Goal: Information Seeking & Learning: Learn about a topic

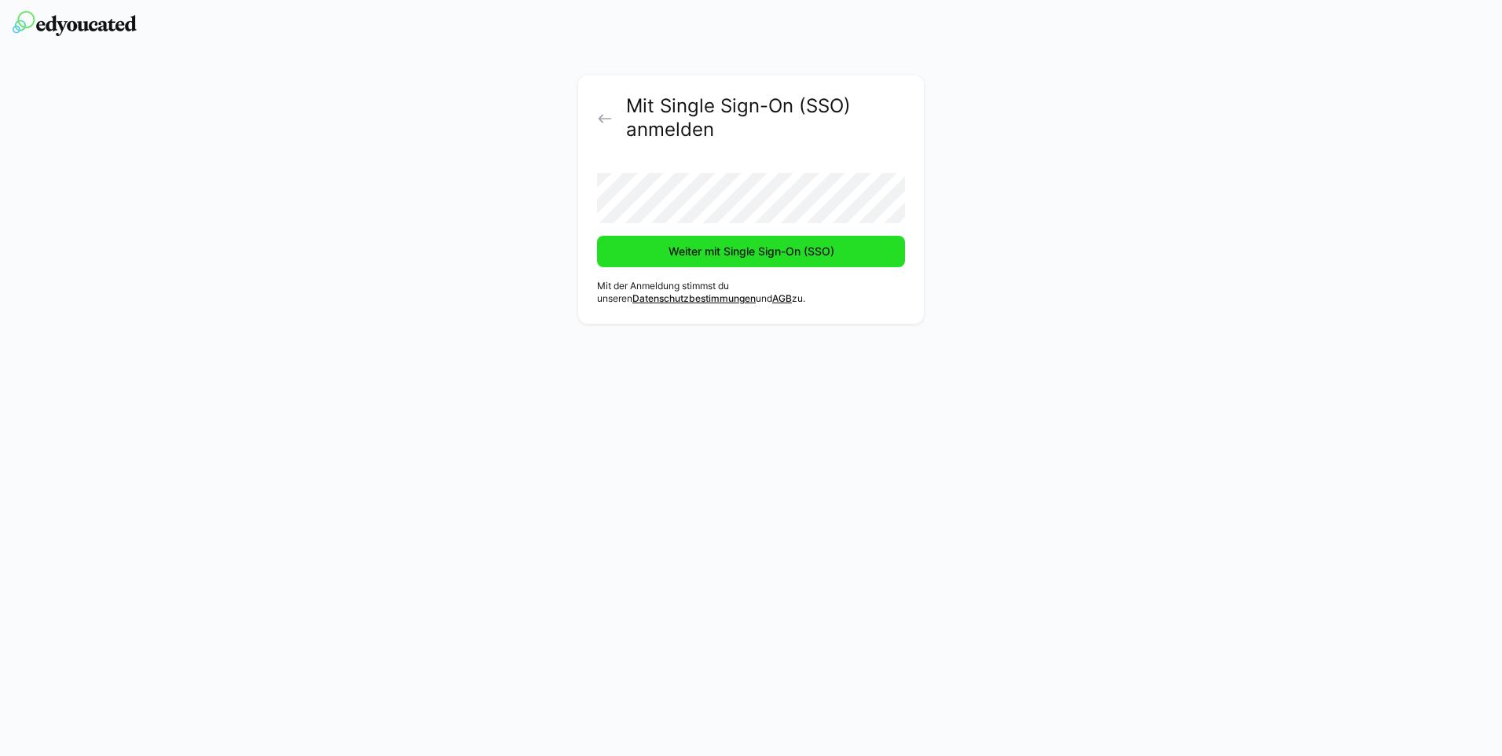
click at [655, 249] on span "Weiter mit Single Sign-On (SSO)" at bounding box center [751, 251] width 308 height 31
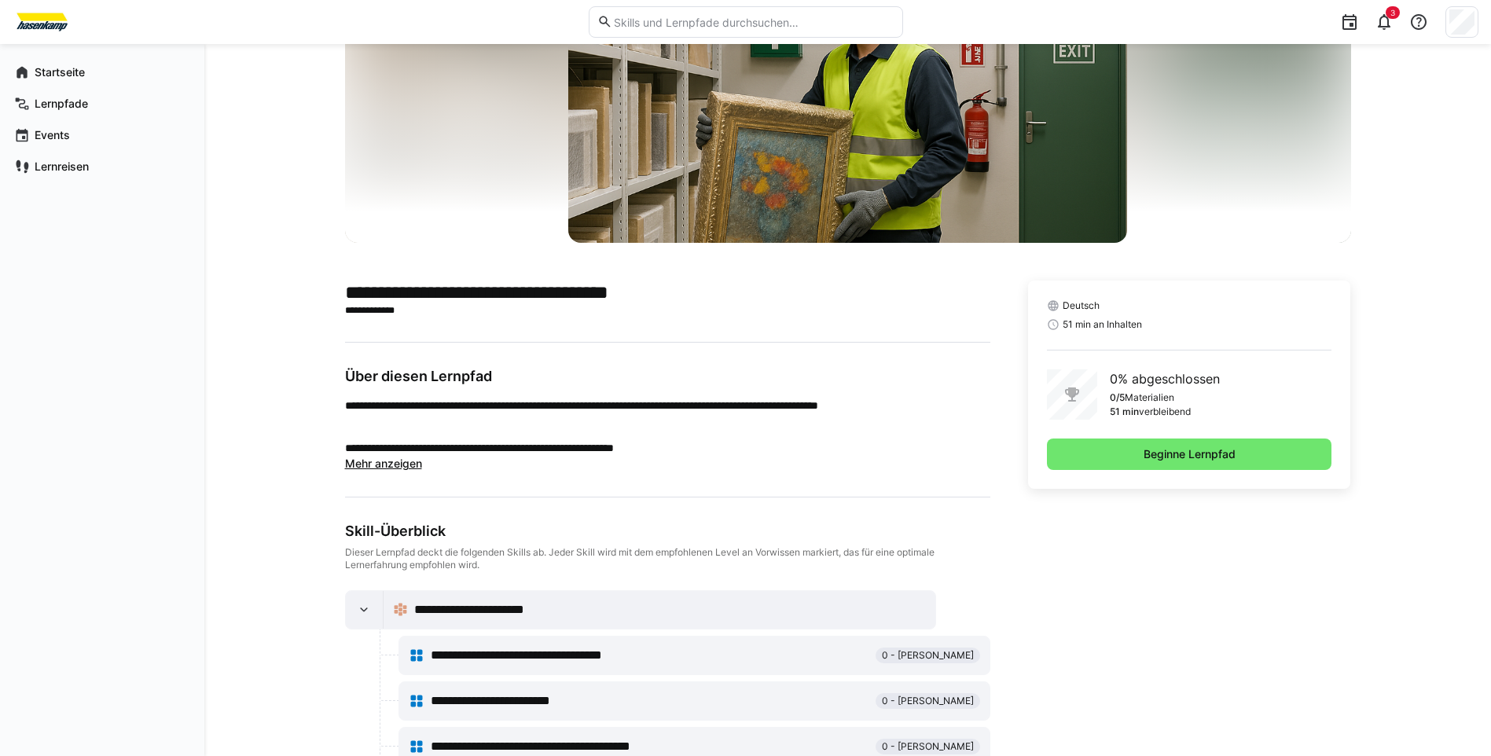
scroll to position [157, 0]
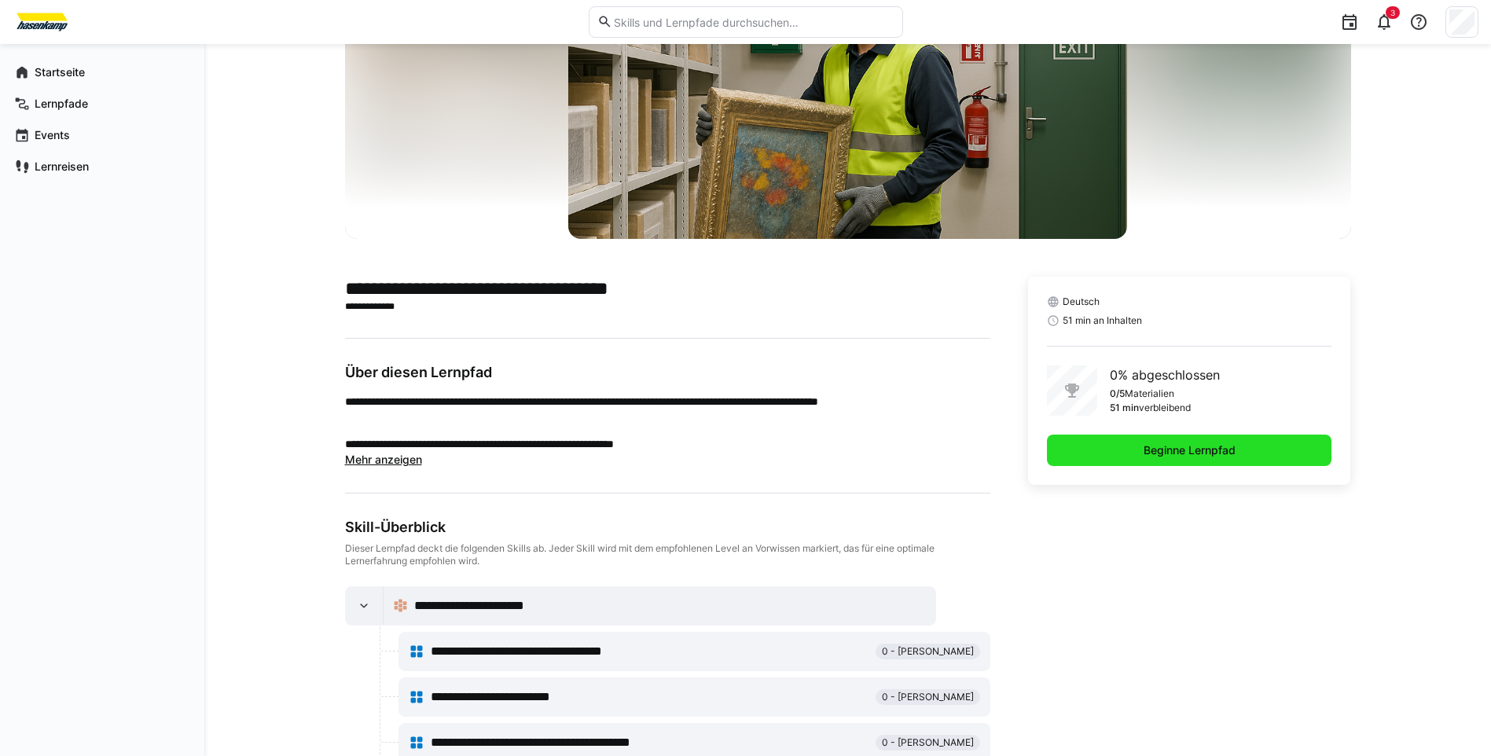
click at [1189, 449] on span "Beginne Lernpfad" at bounding box center [1189, 450] width 97 height 16
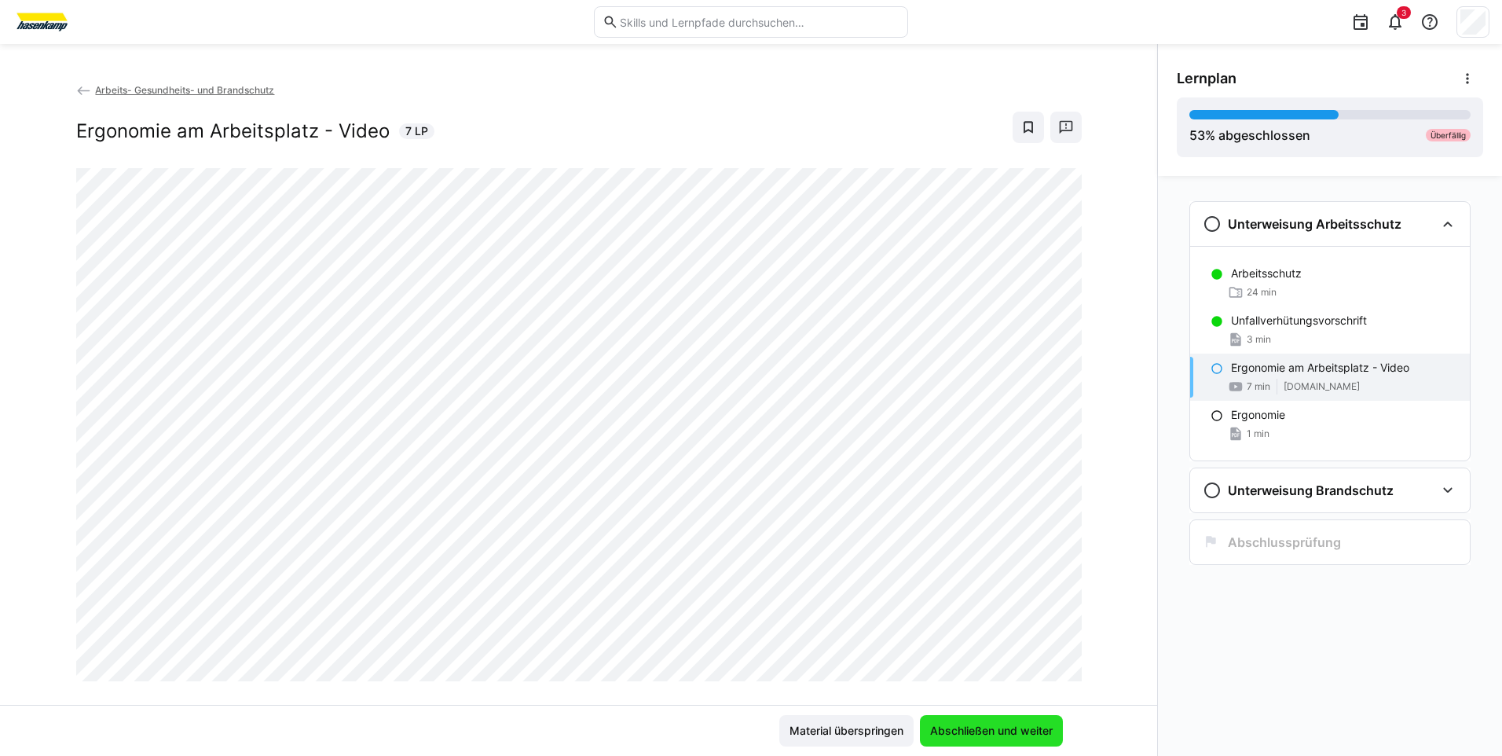
click at [1007, 729] on span "Abschließen und weiter" at bounding box center [991, 731] width 127 height 16
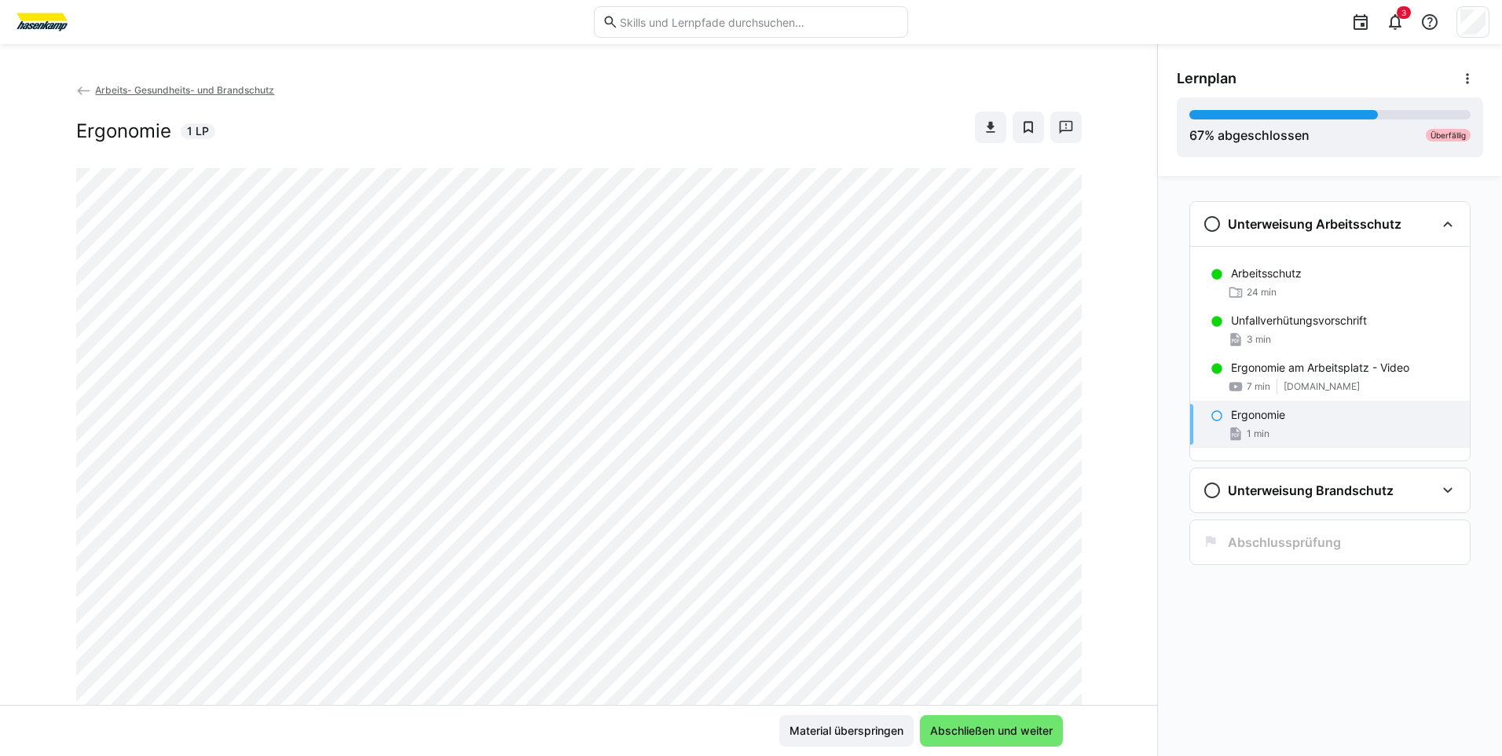
scroll to position [79, 0]
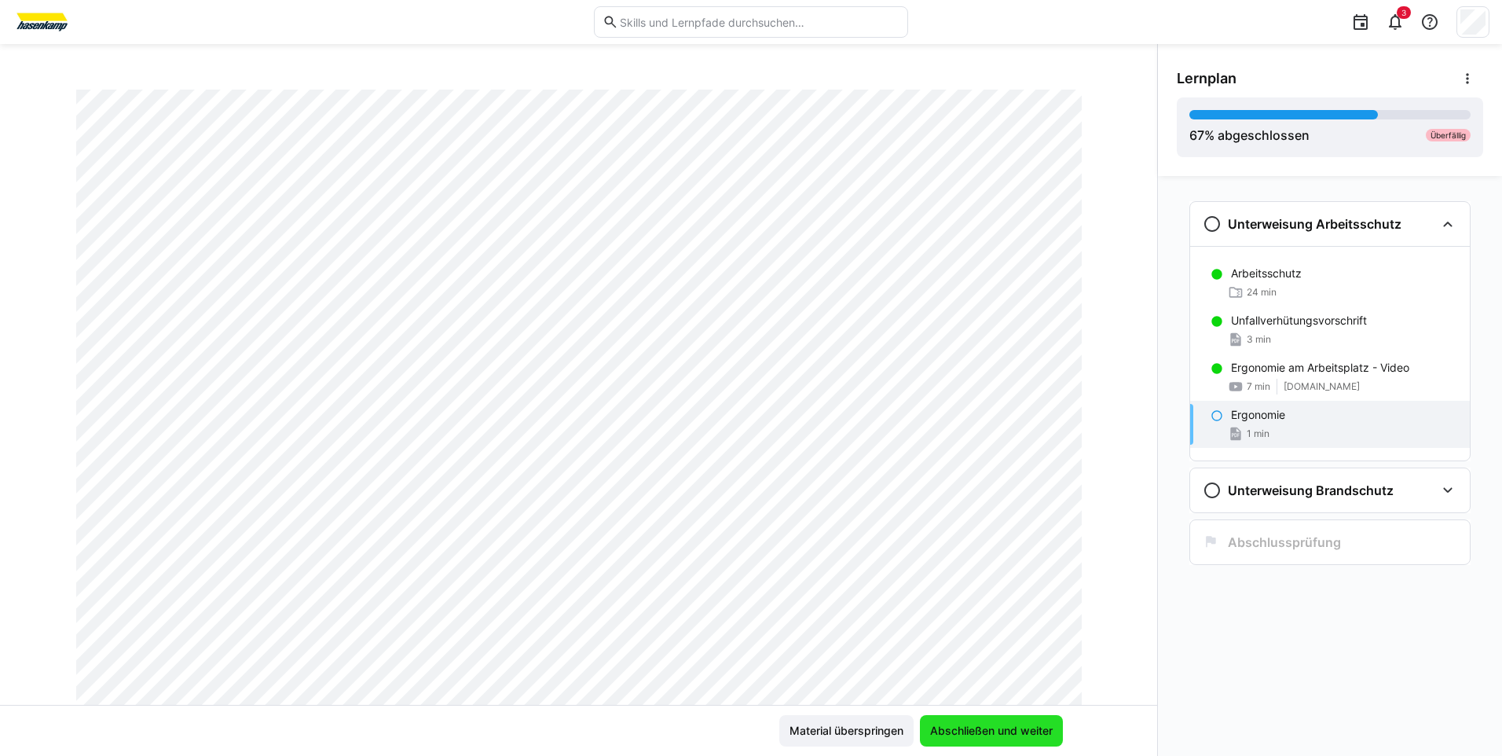
click at [970, 725] on span "Abschließen und weiter" at bounding box center [991, 731] width 127 height 16
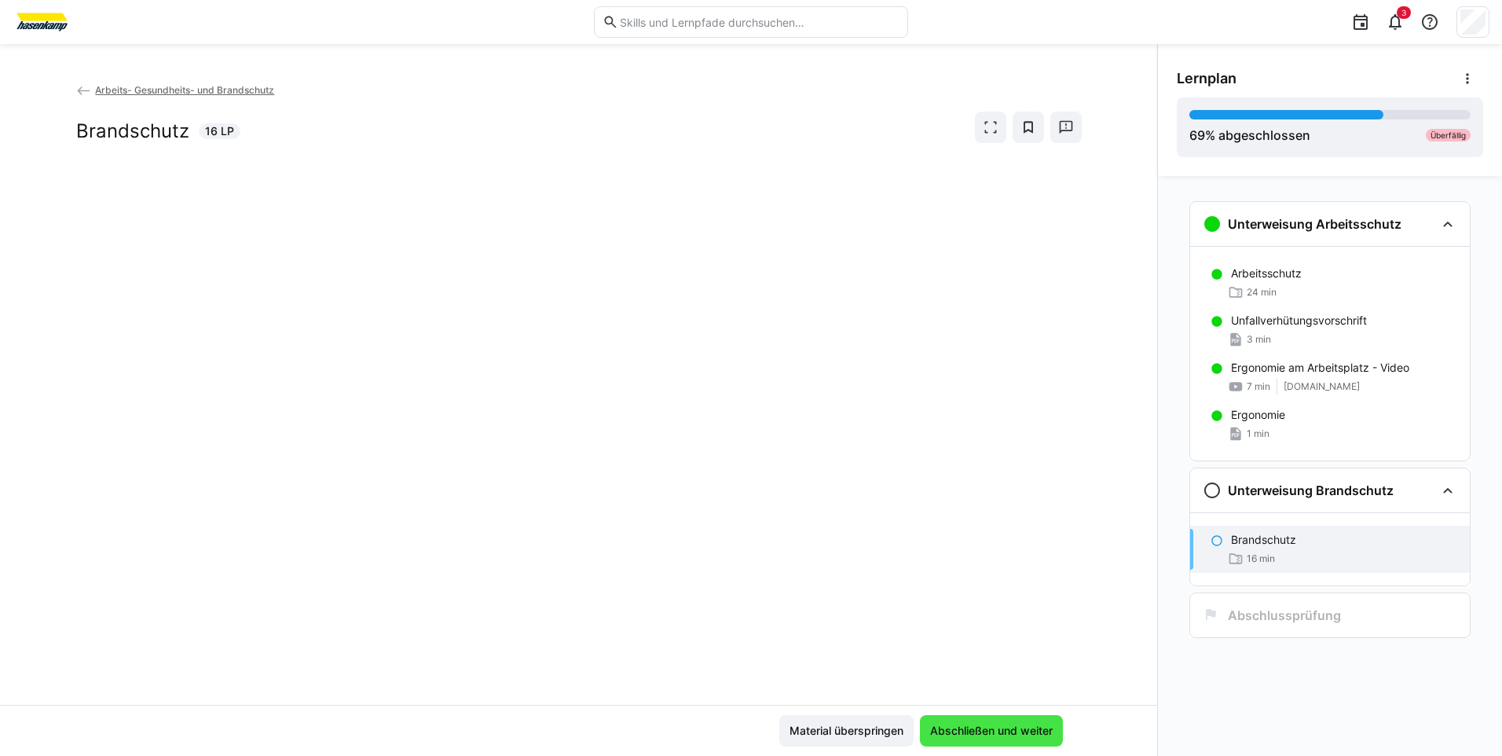
scroll to position [0, 0]
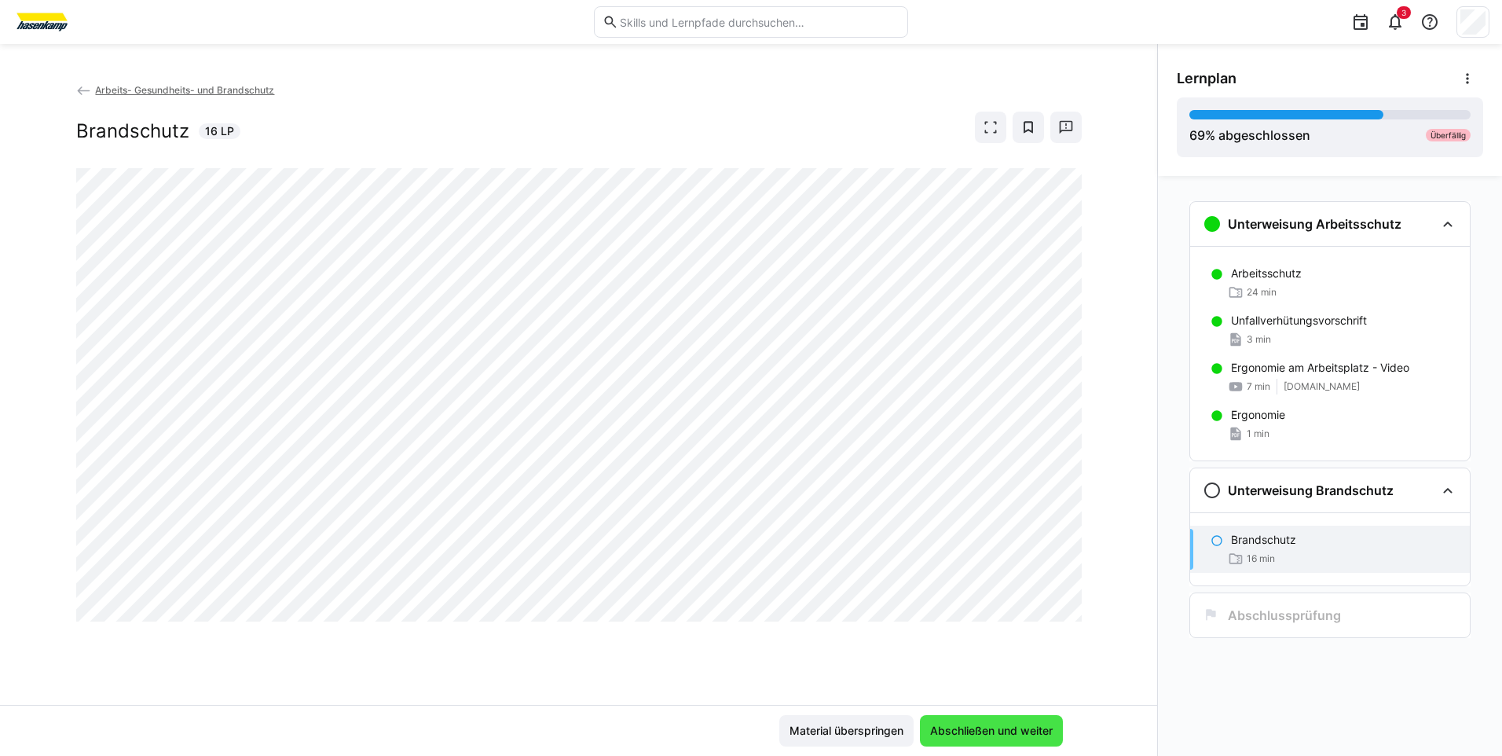
click at [963, 732] on span "Abschließen und weiter" at bounding box center [991, 731] width 127 height 16
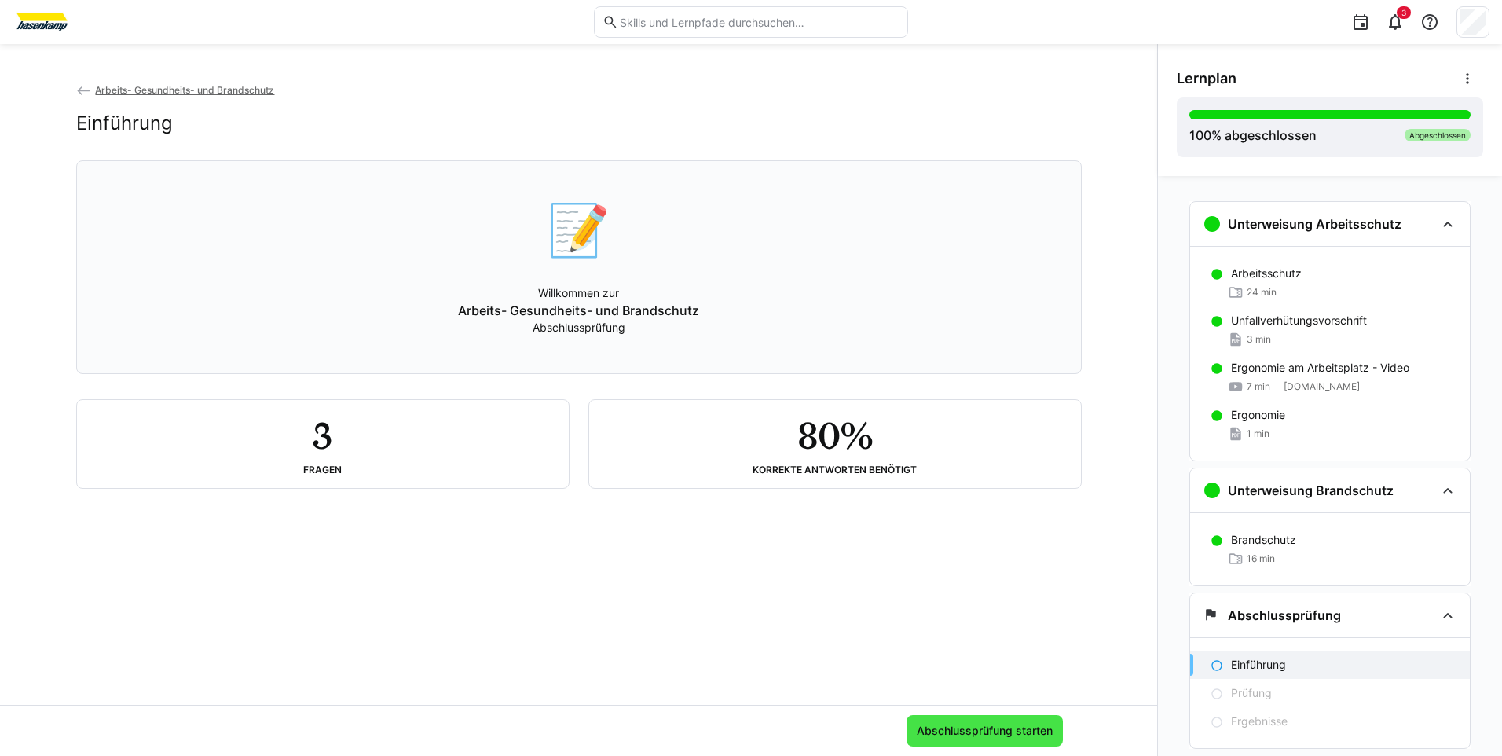
click at [961, 724] on span "Abschlussprüfung starten" at bounding box center [985, 731] width 141 height 16
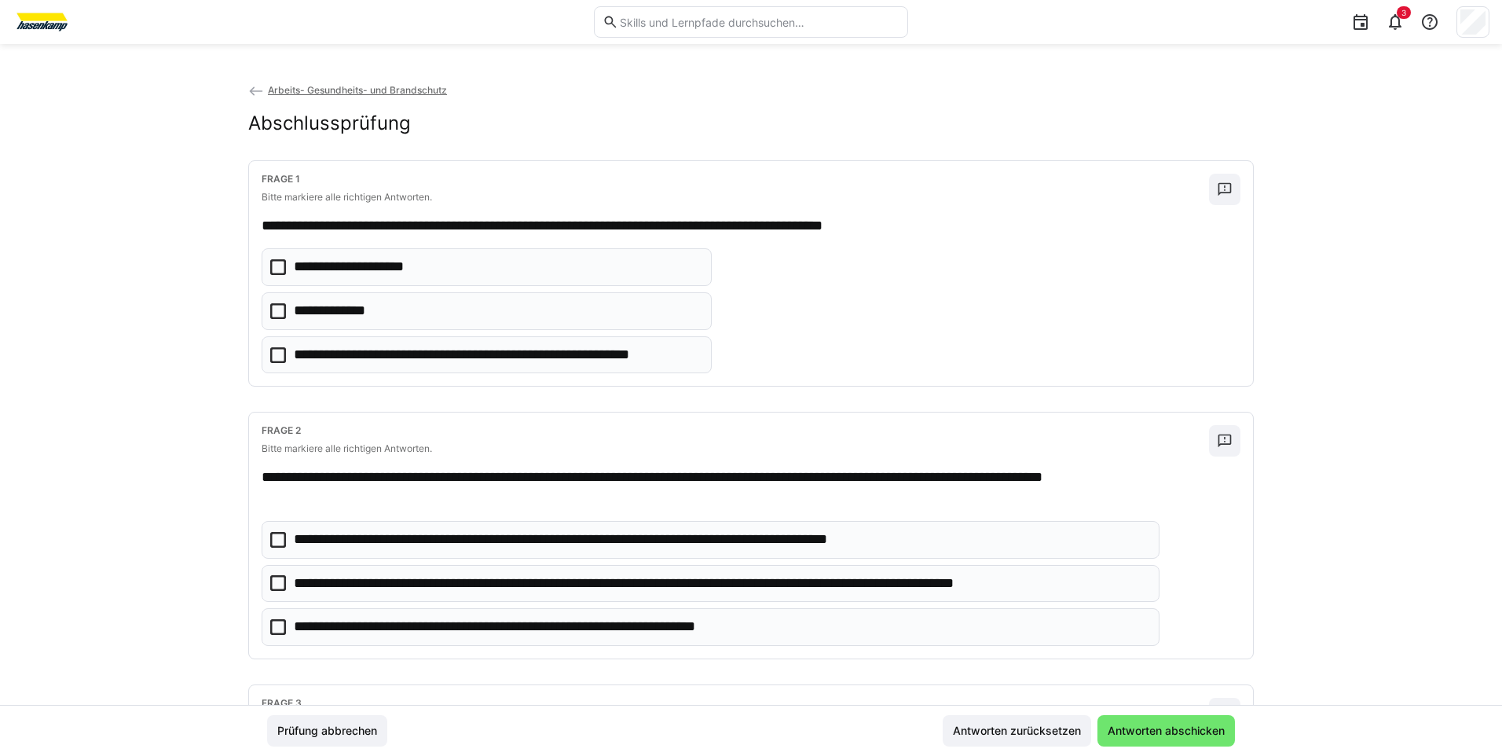
click at [275, 309] on icon at bounding box center [278, 311] width 16 height 16
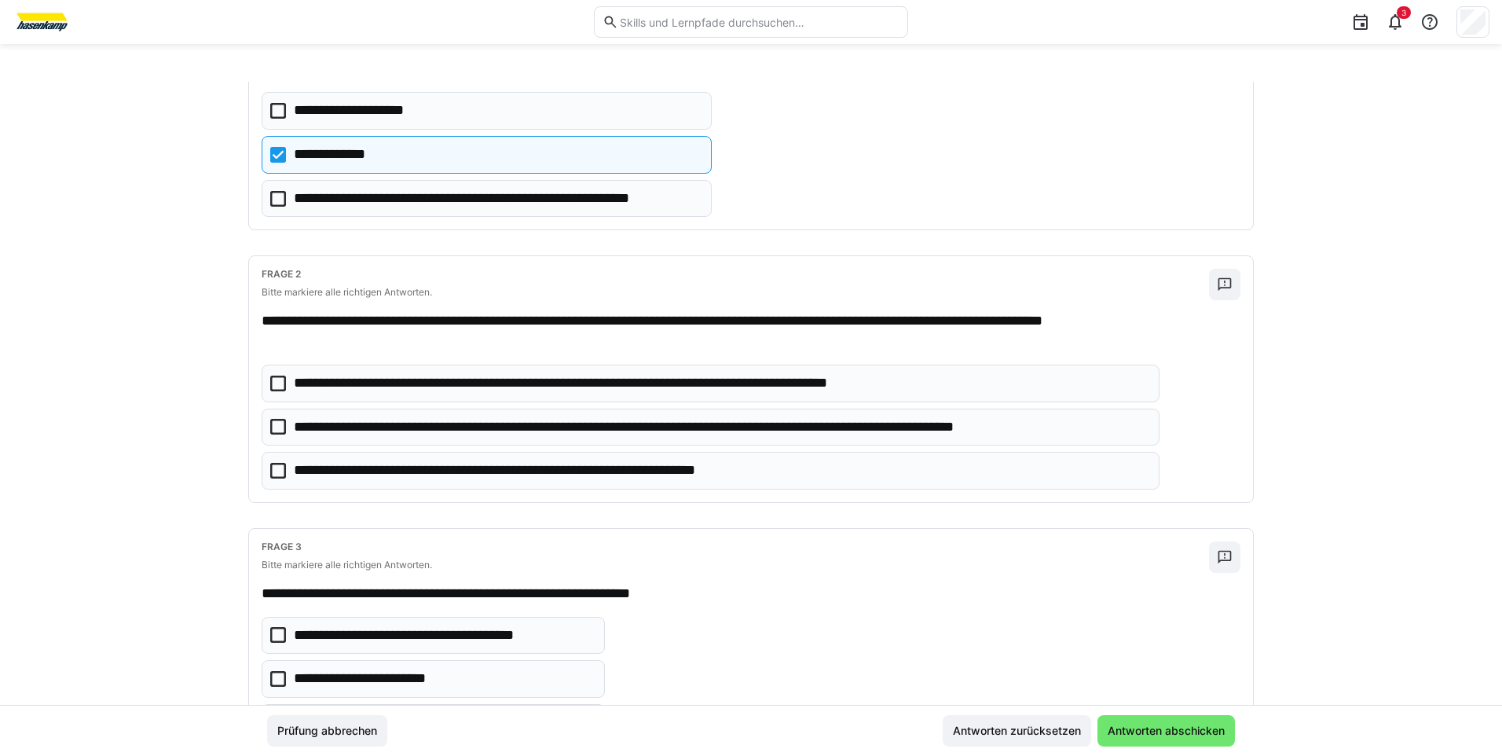
scroll to position [157, 0]
click at [273, 426] on icon at bounding box center [278, 426] width 16 height 16
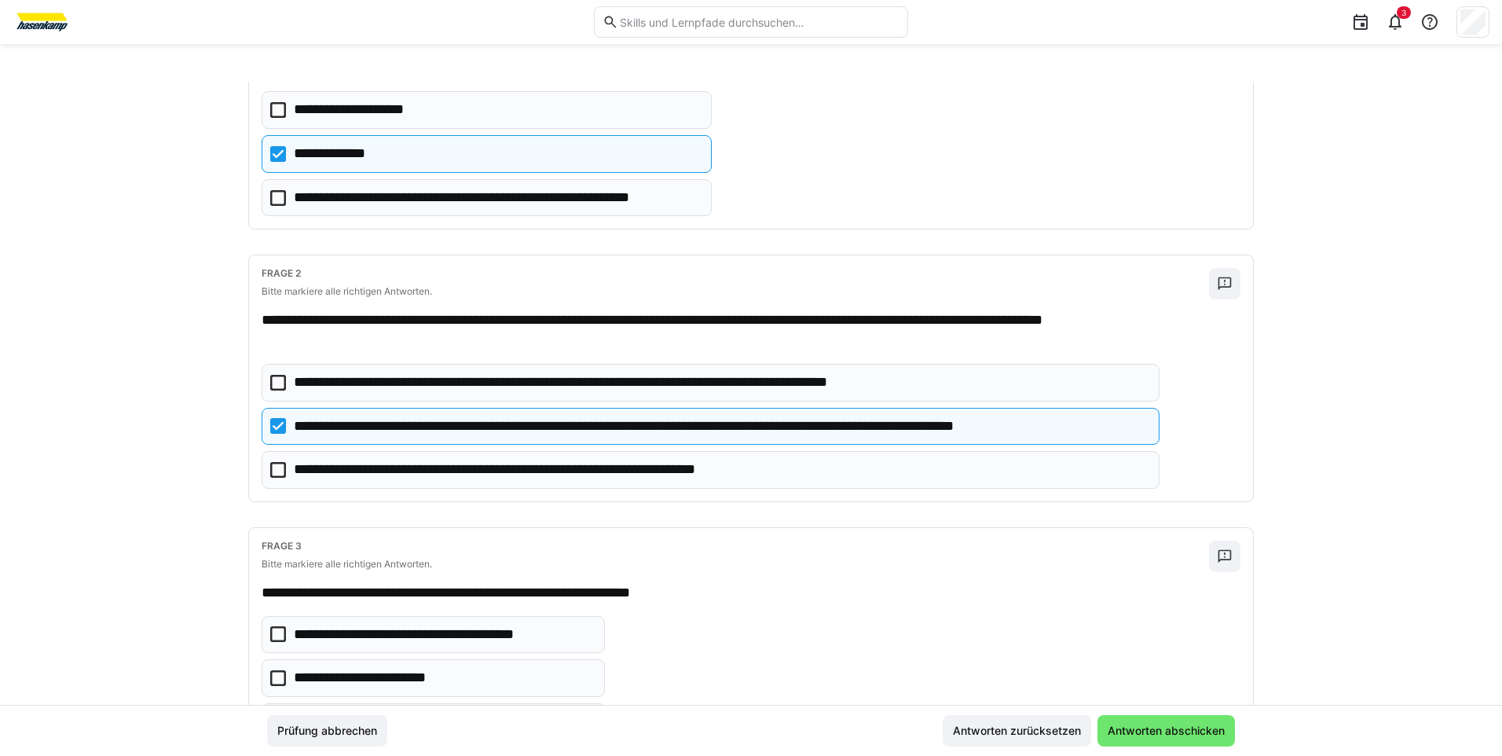
click at [277, 471] on icon at bounding box center [278, 470] width 16 height 16
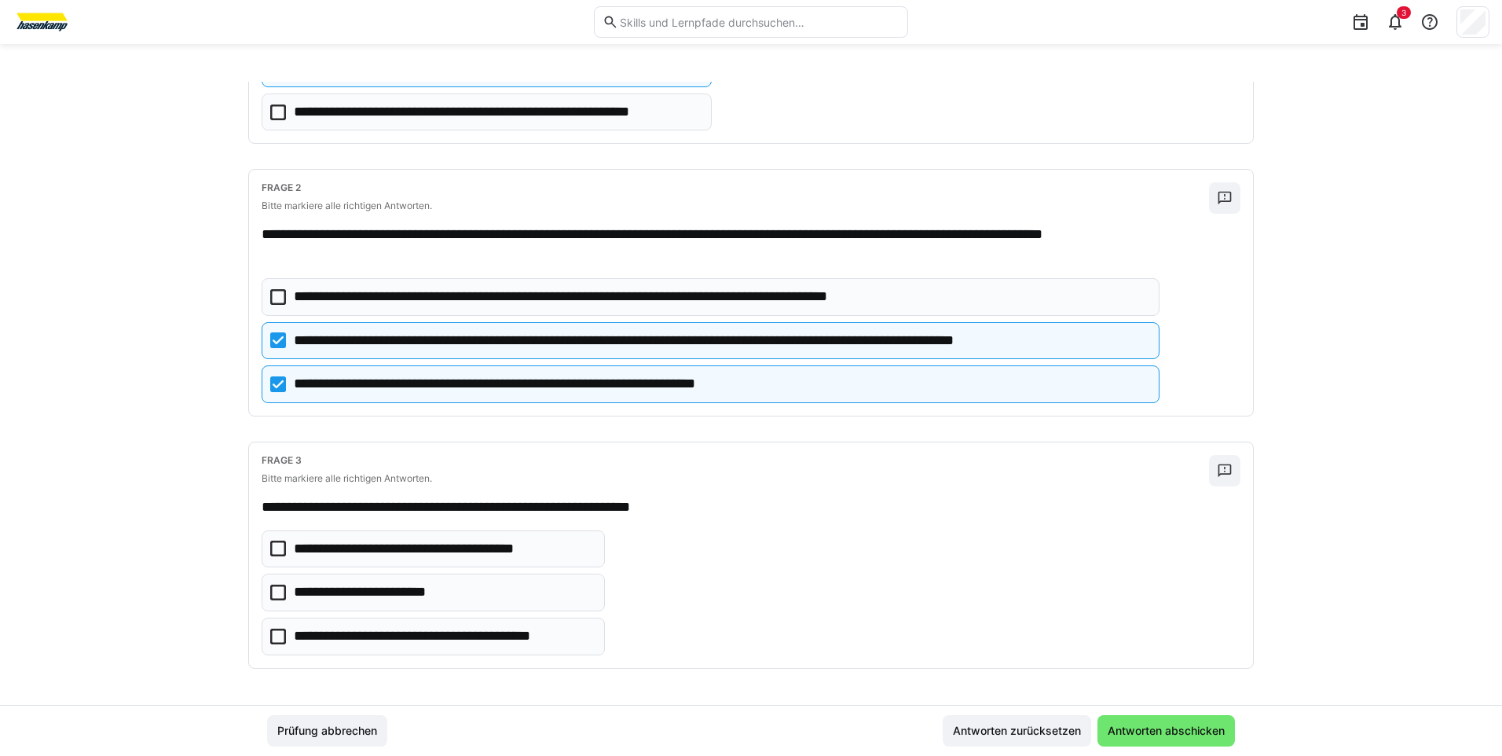
scroll to position [244, 0]
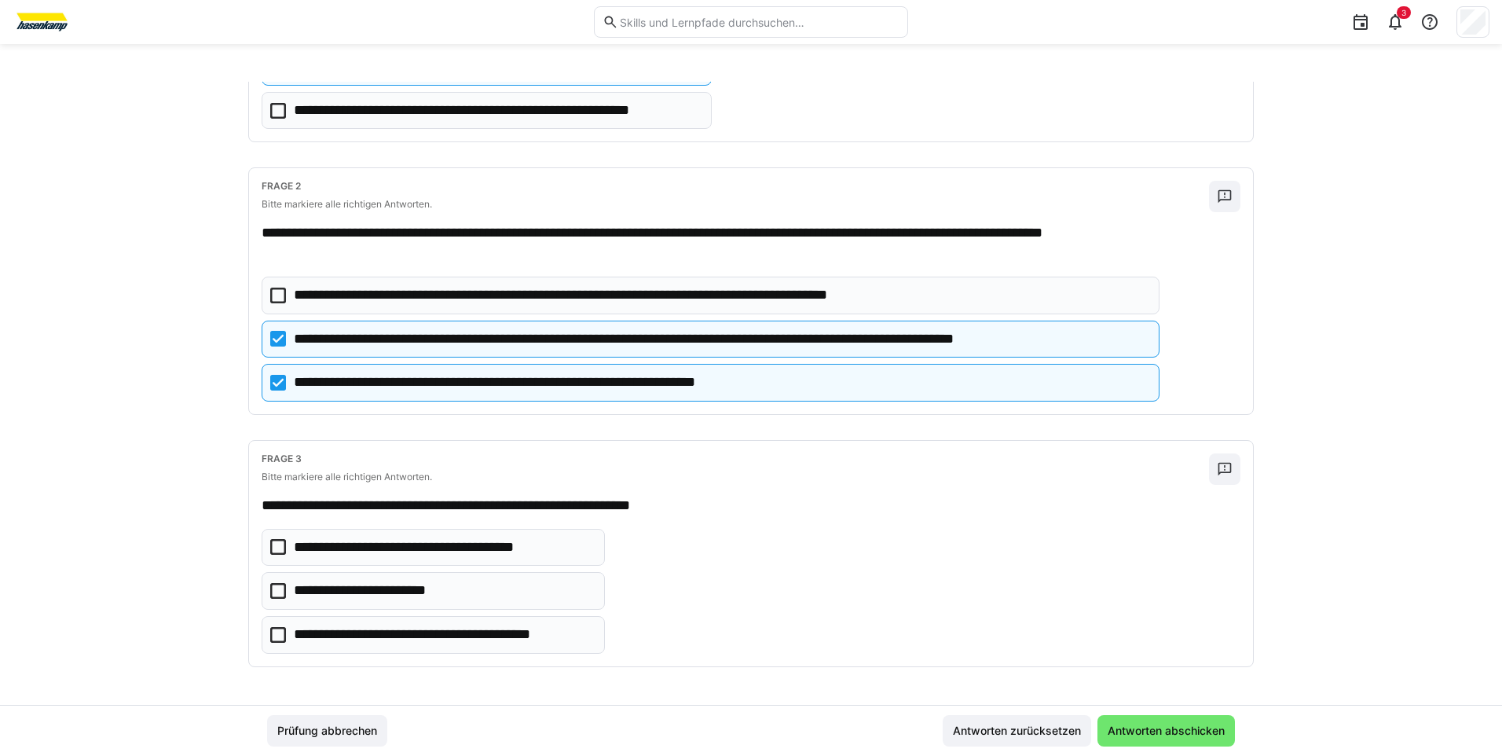
click at [274, 633] on icon at bounding box center [278, 635] width 16 height 16
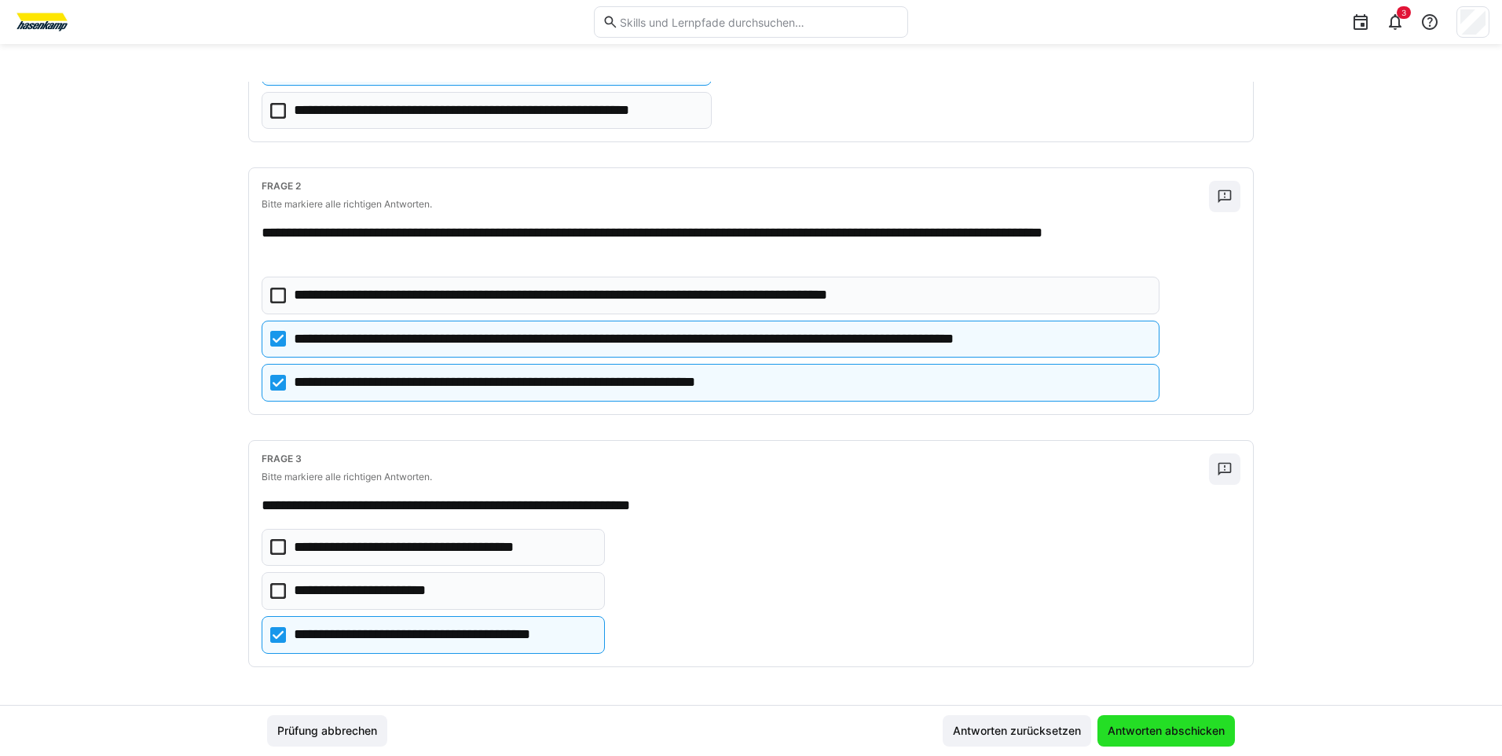
click at [1183, 735] on span "Antworten abschicken" at bounding box center [1167, 731] width 122 height 16
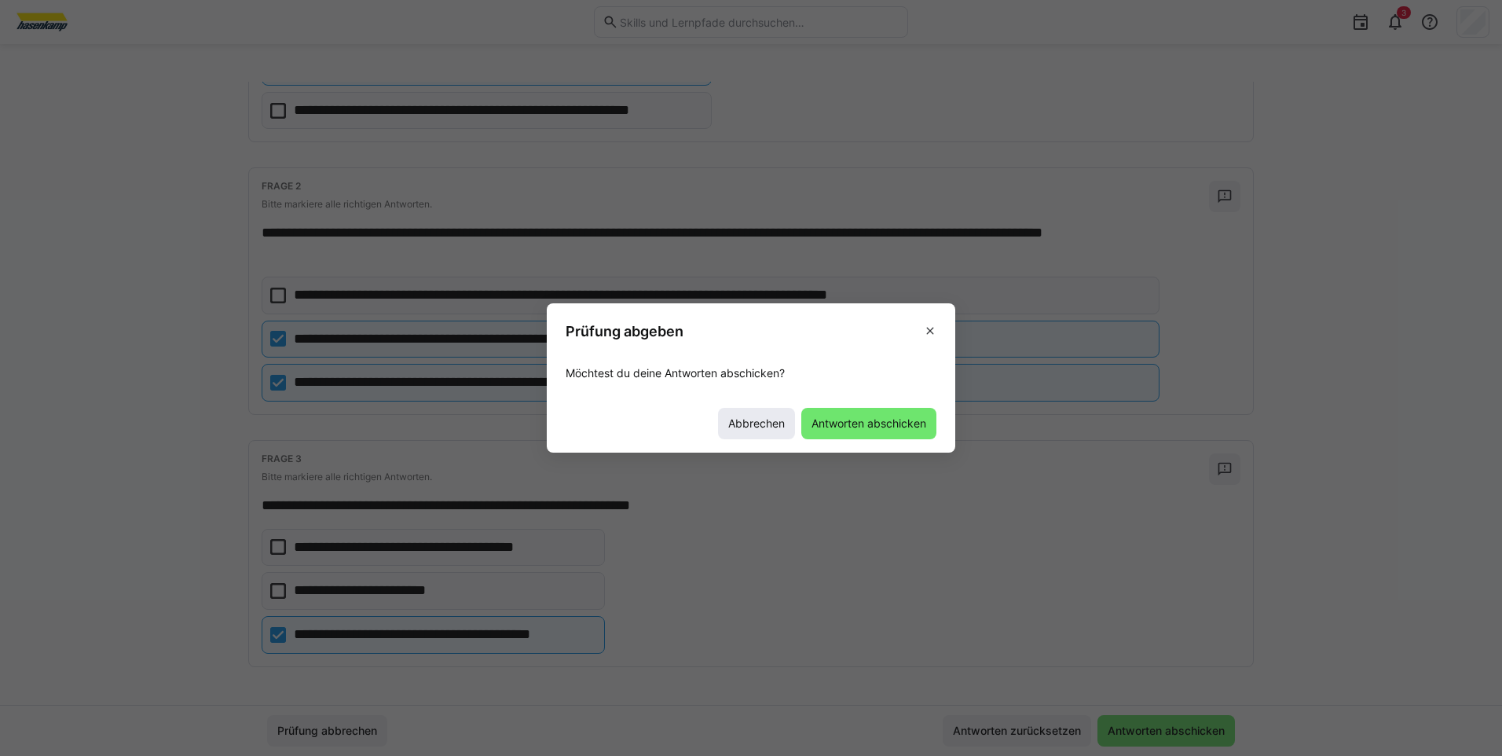
click at [775, 425] on span "Abbrechen" at bounding box center [756, 424] width 61 height 16
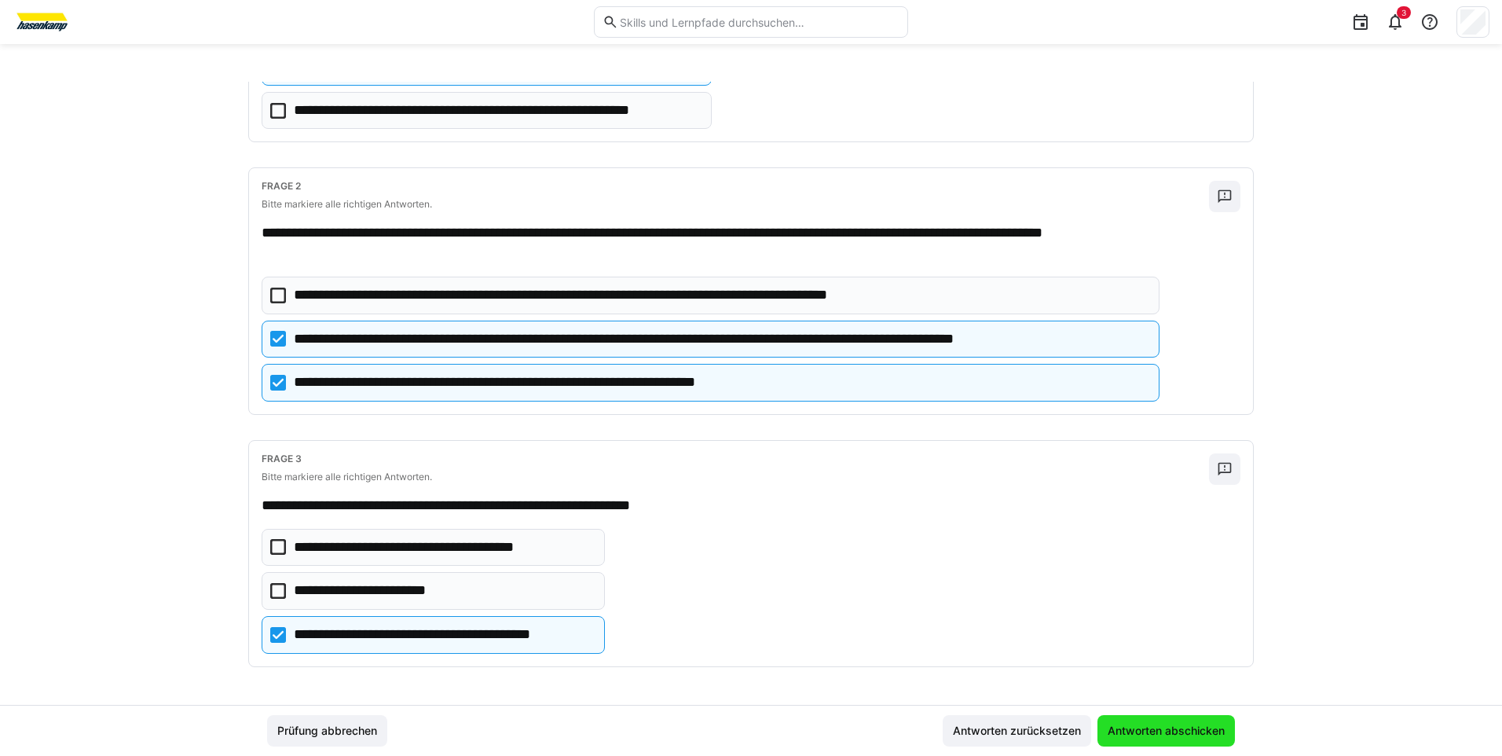
click at [1164, 725] on span "Antworten abschicken" at bounding box center [1167, 731] width 122 height 16
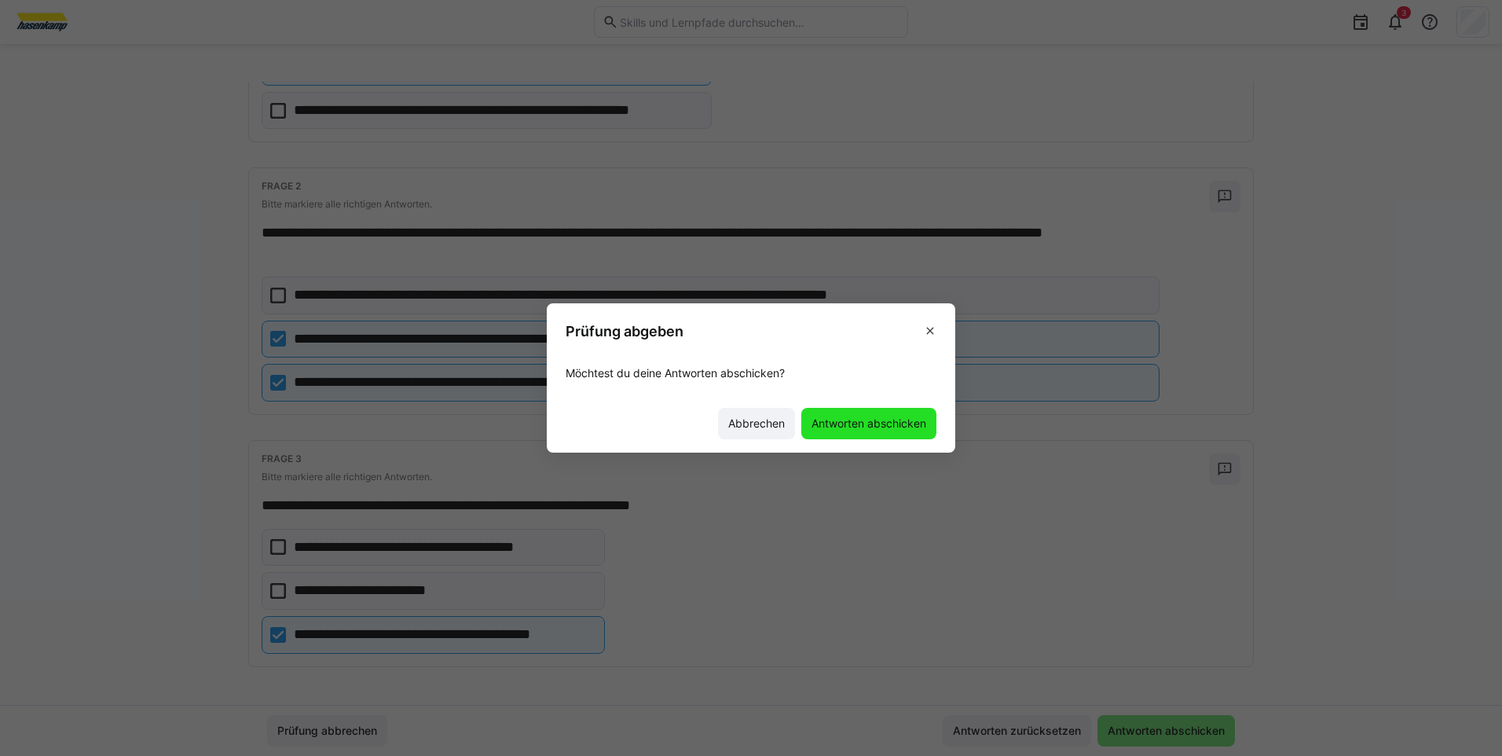
click at [849, 417] on span "Antworten abschicken" at bounding box center [868, 424] width 119 height 16
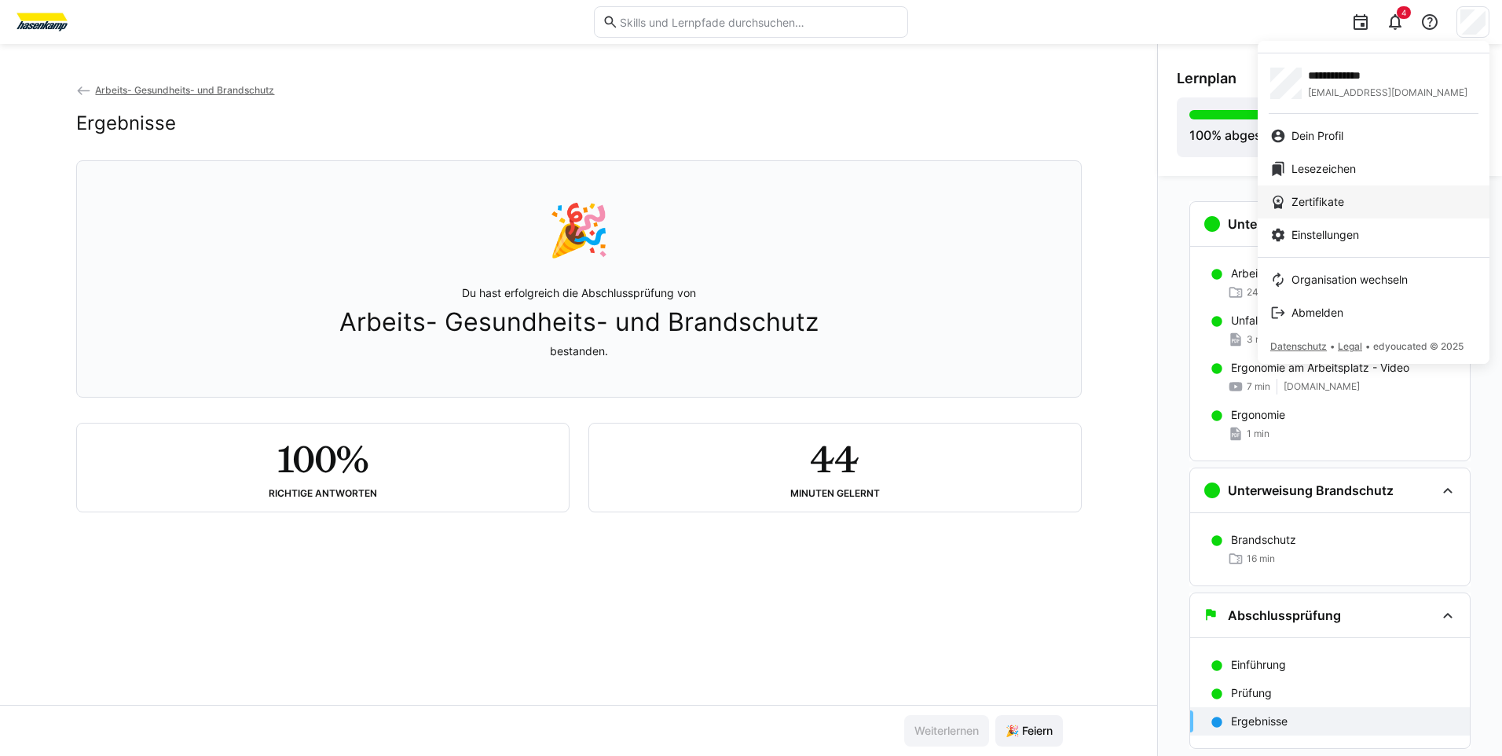
click at [1300, 204] on span "Zertifikate" at bounding box center [1318, 202] width 53 height 16
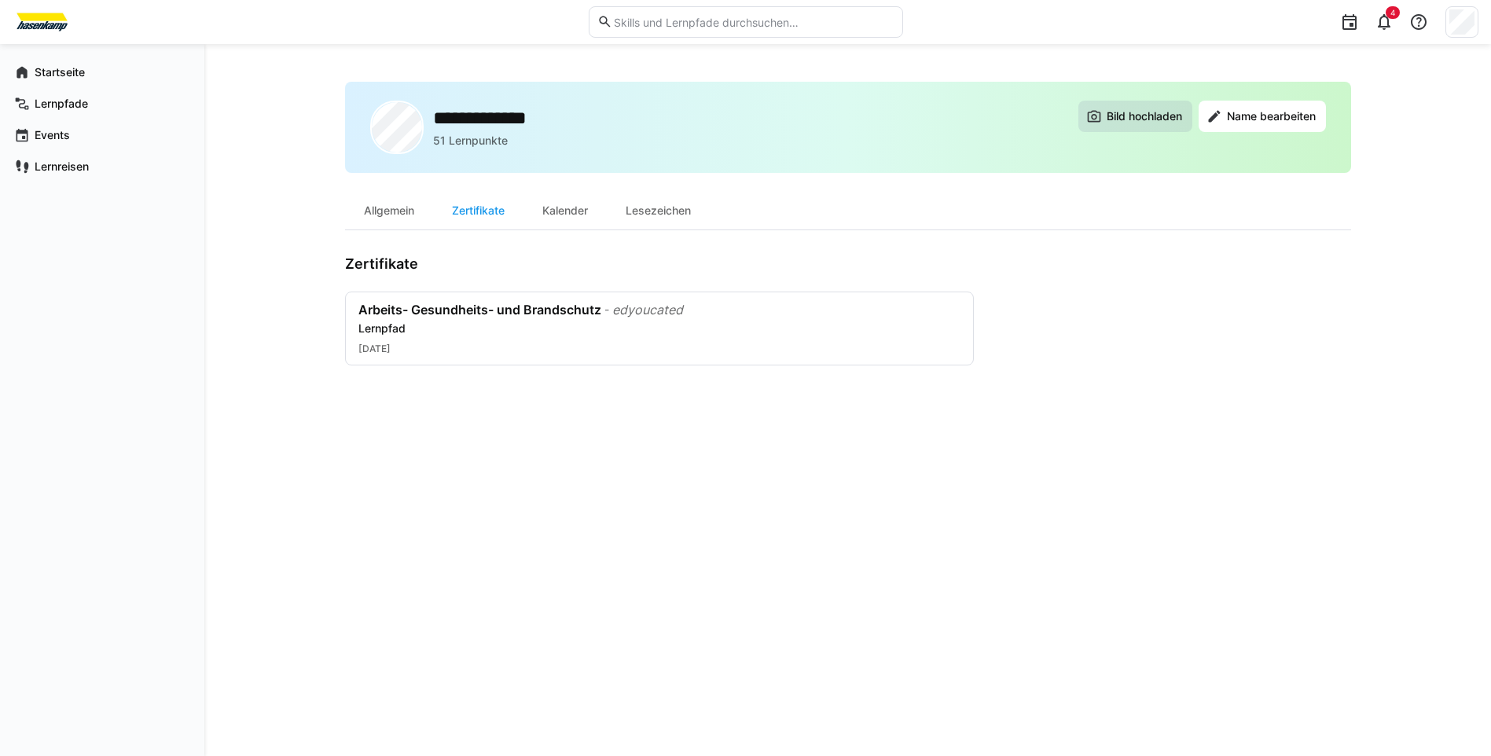
click at [1119, 116] on span "Bild hochladen" at bounding box center [1144, 116] width 80 height 16
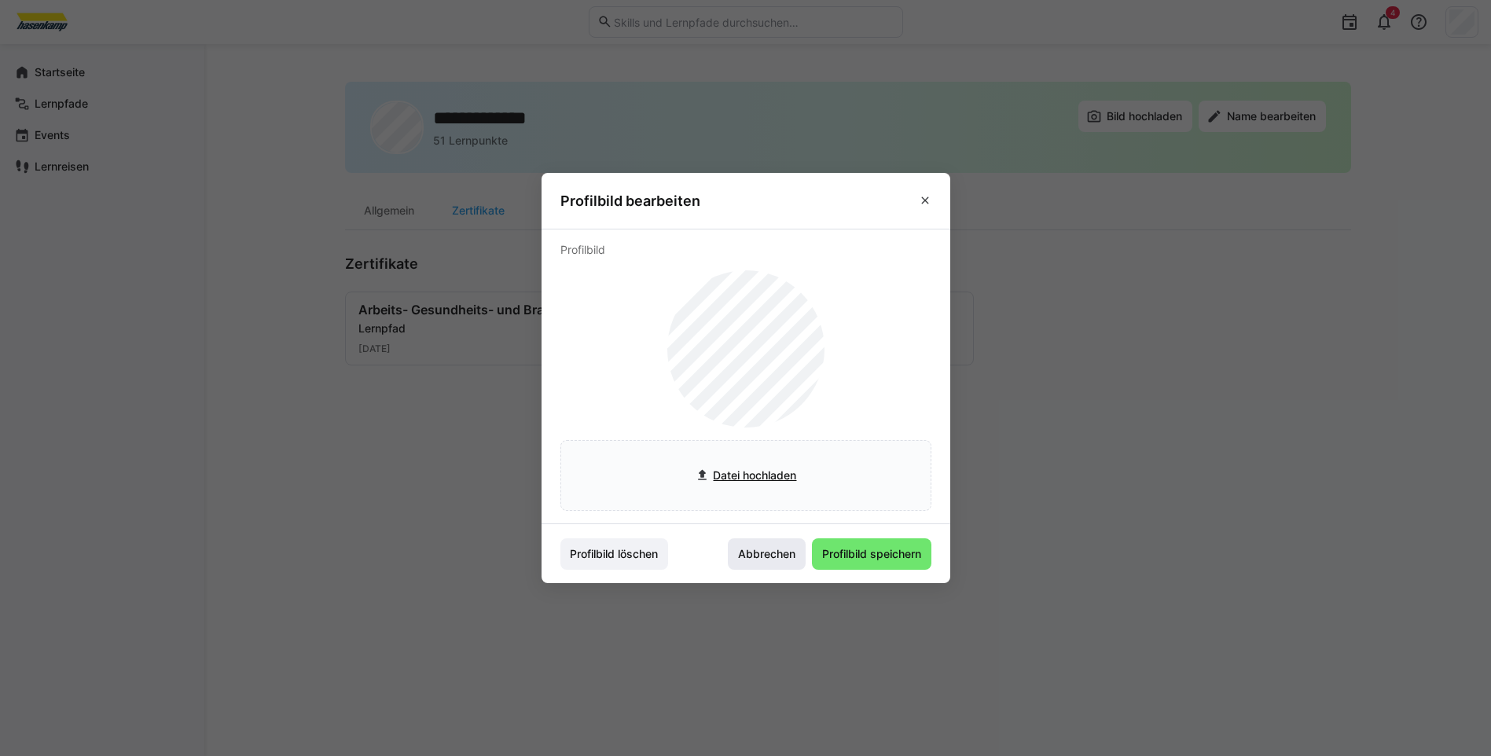
click at [754, 551] on span "Abbrechen" at bounding box center [766, 554] width 62 height 16
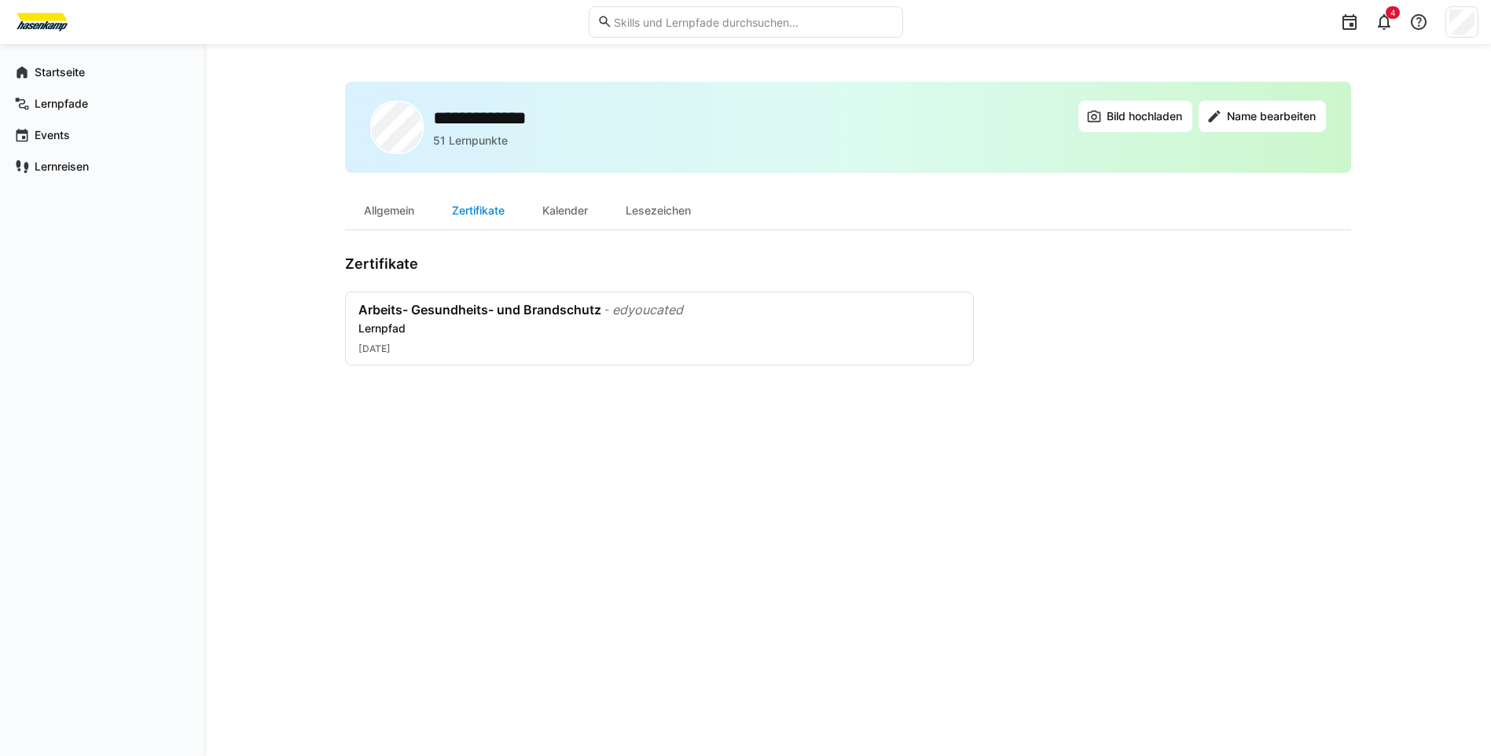
click at [500, 215] on div "Zertifikate" at bounding box center [478, 211] width 90 height 38
click at [493, 215] on div "Zertifikate" at bounding box center [478, 211] width 90 height 38
click at [491, 215] on div "Zertifikate" at bounding box center [478, 211] width 90 height 38
click at [376, 215] on div "Allgemein" at bounding box center [389, 211] width 88 height 38
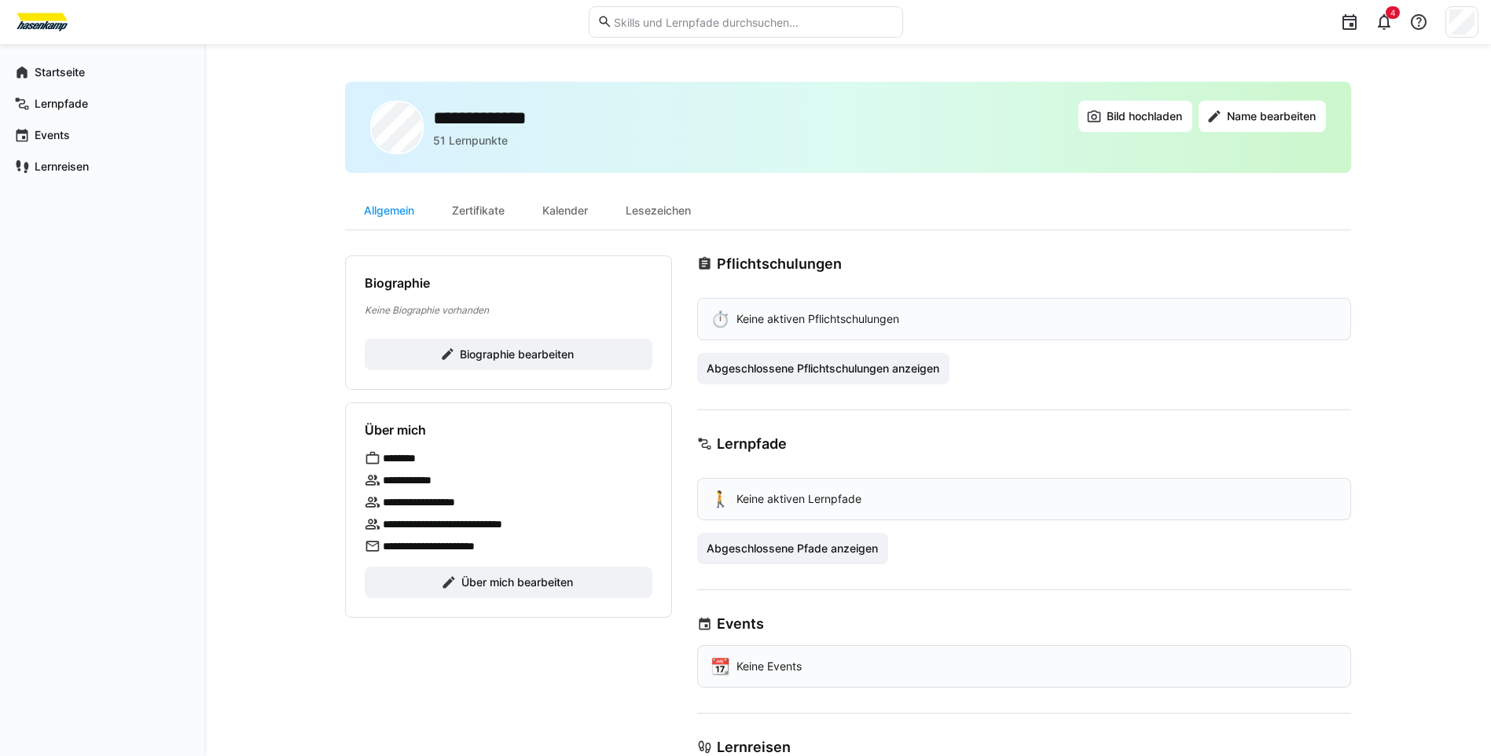
click at [292, 280] on div "**********" at bounding box center [847, 446] width 1286 height 805
click at [486, 213] on div "Zertifikate" at bounding box center [478, 211] width 90 height 38
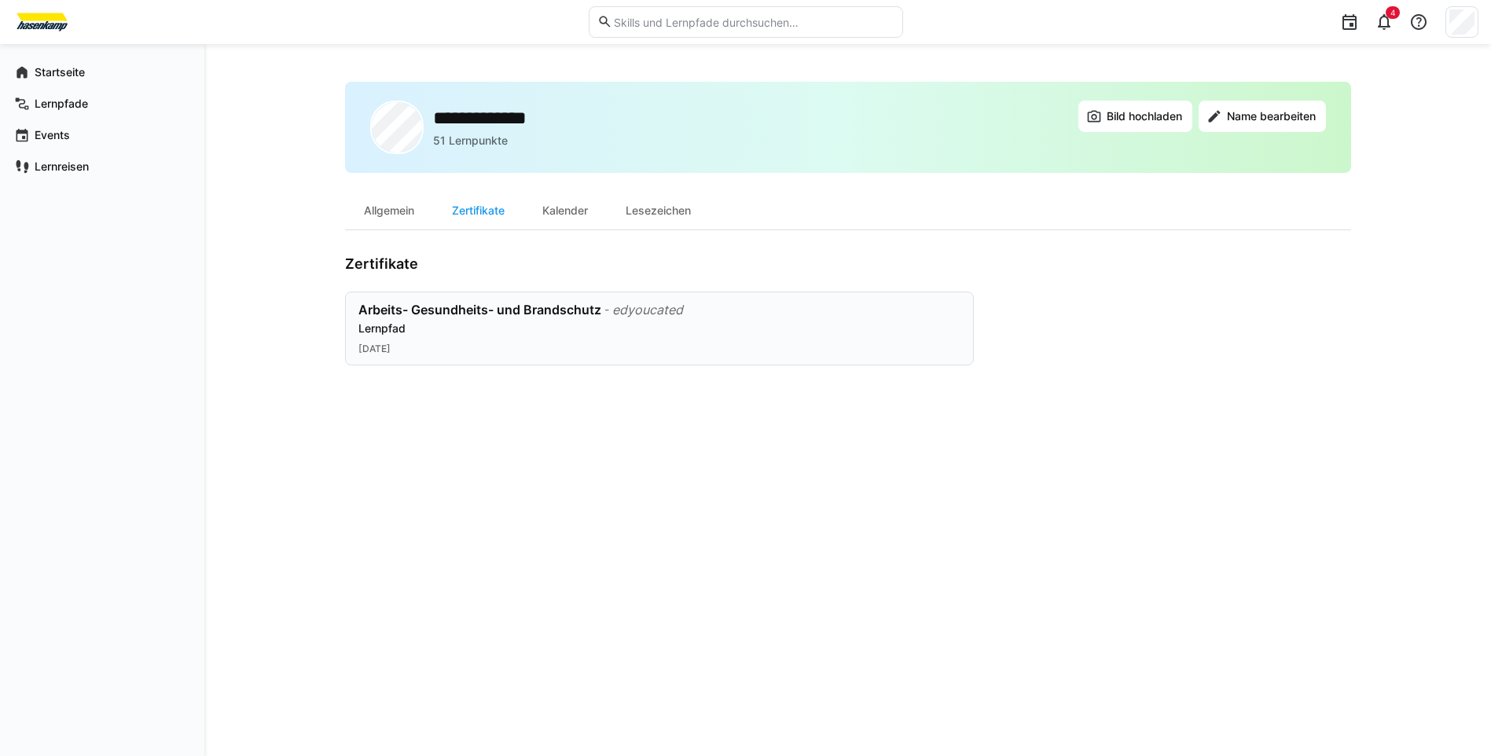
click at [640, 315] on div "edyoucated" at bounding box center [647, 310] width 71 height 16
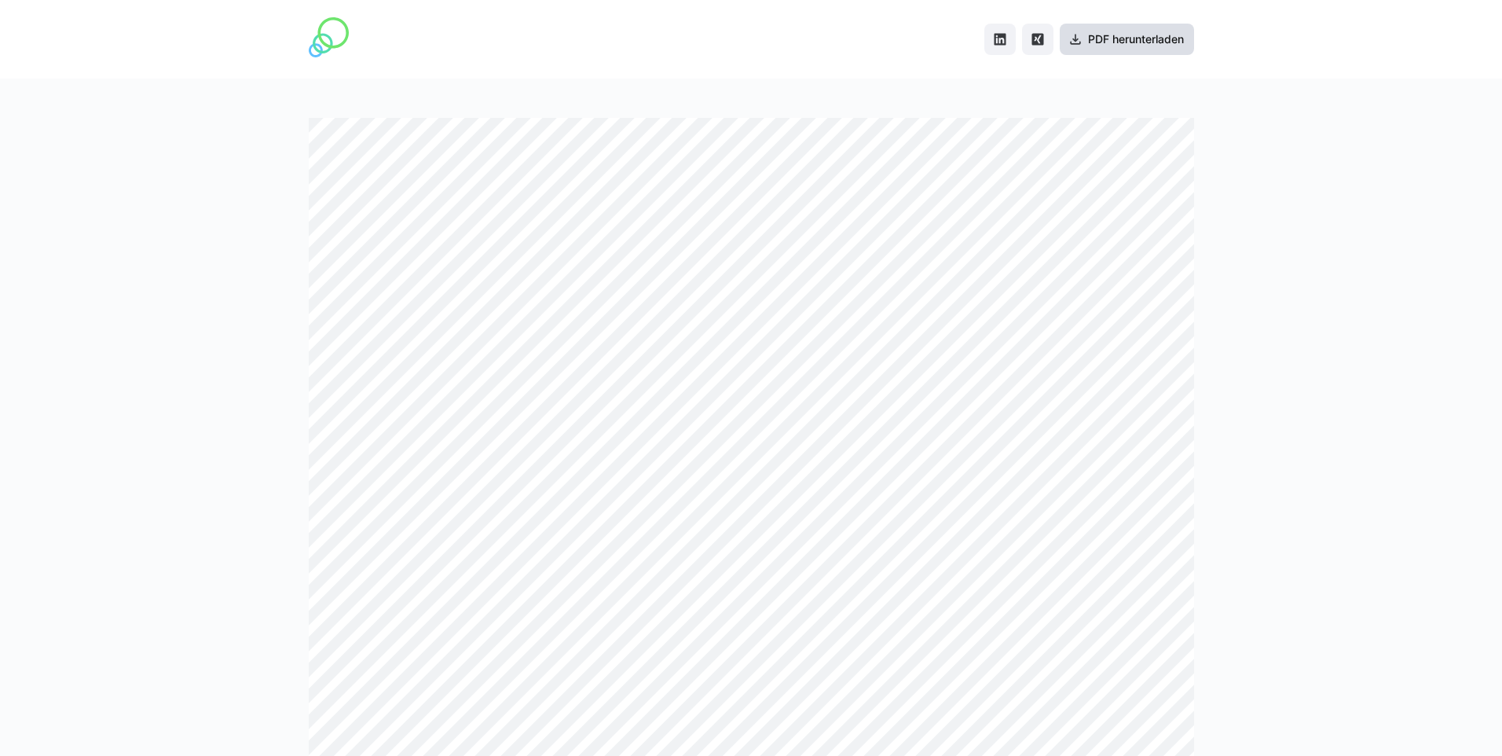
click at [1103, 42] on span "PDF herunterladen" at bounding box center [1136, 39] width 101 height 16
drag, startPoint x: 1448, startPoint y: 1, endPoint x: 820, endPoint y: 67, distance: 632.0
click at [823, 61] on div "PDF herunterladen" at bounding box center [752, 39] width 886 height 79
